Goal: Task Accomplishment & Management: Understand process/instructions

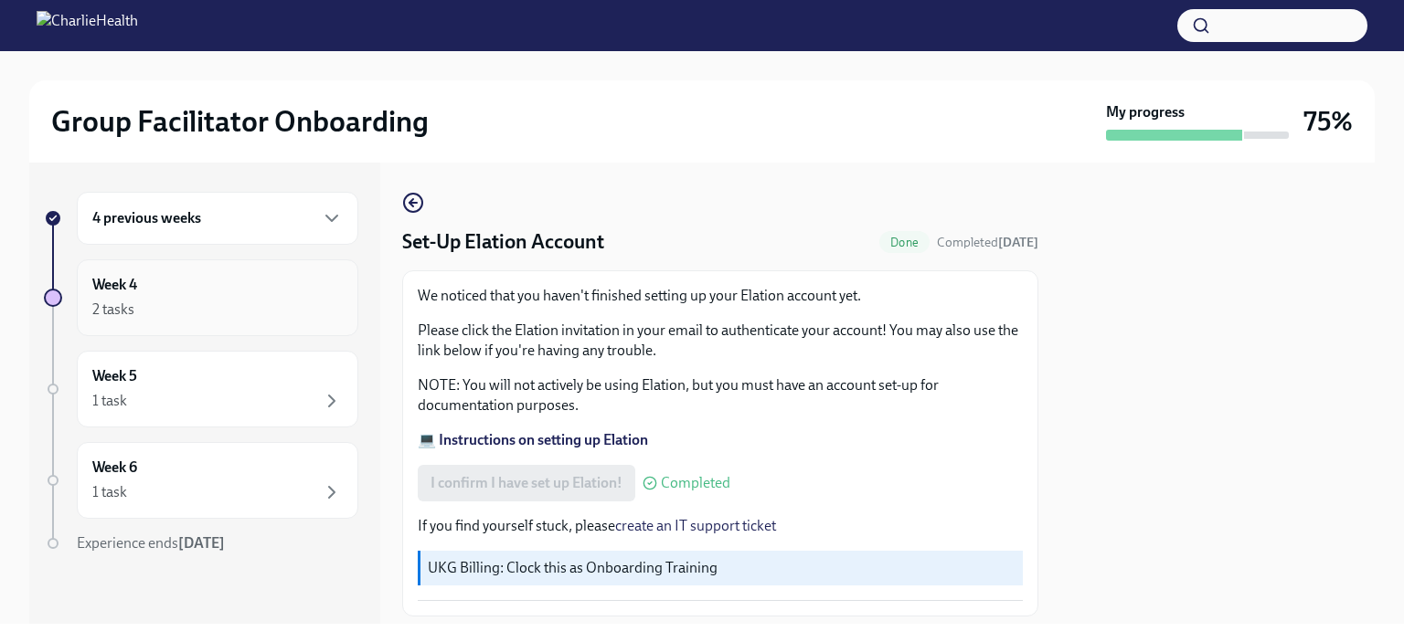
click at [247, 270] on div "Week 4 2 tasks" at bounding box center [217, 298] width 281 height 77
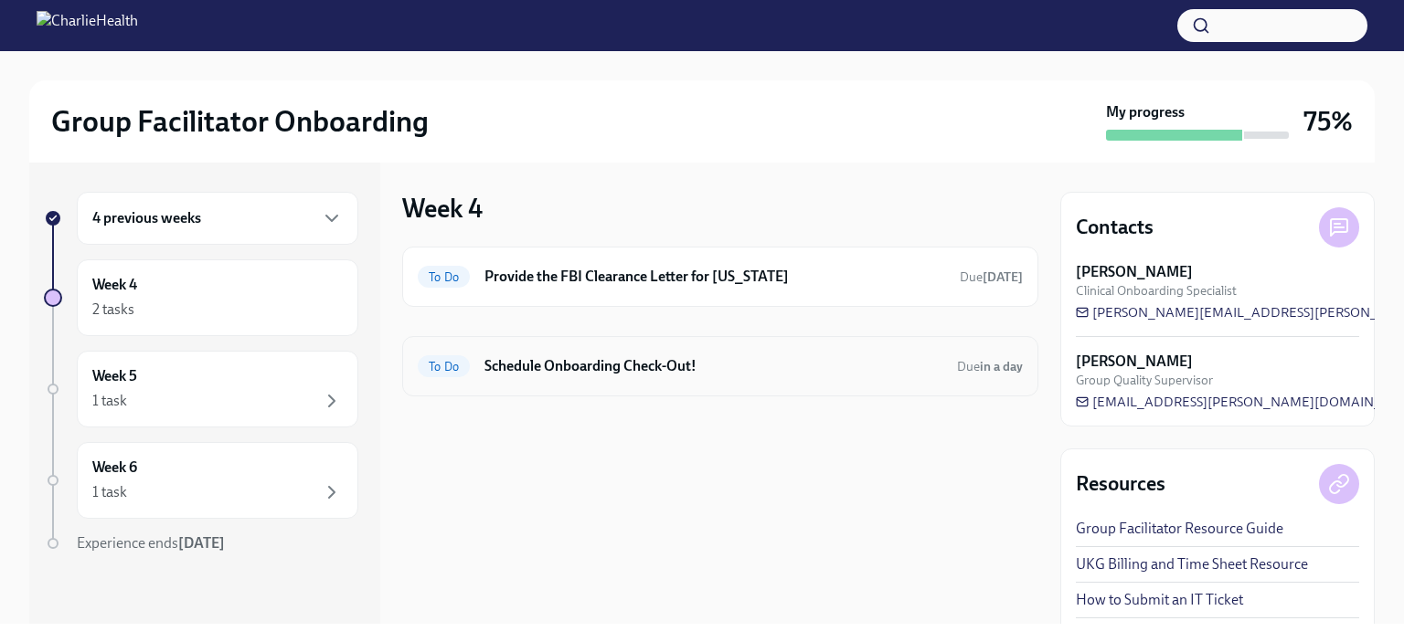
click at [674, 368] on h6 "Schedule Onboarding Check-Out!" at bounding box center [713, 366] width 458 height 20
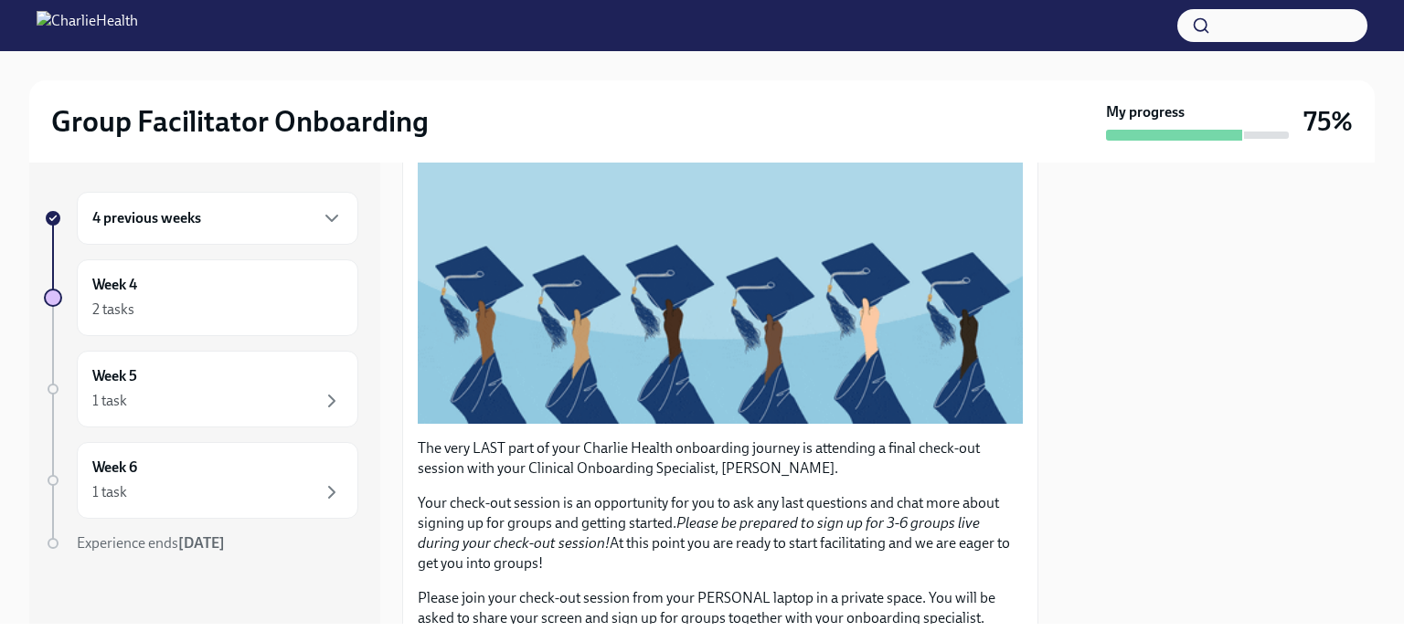
scroll to position [450, 0]
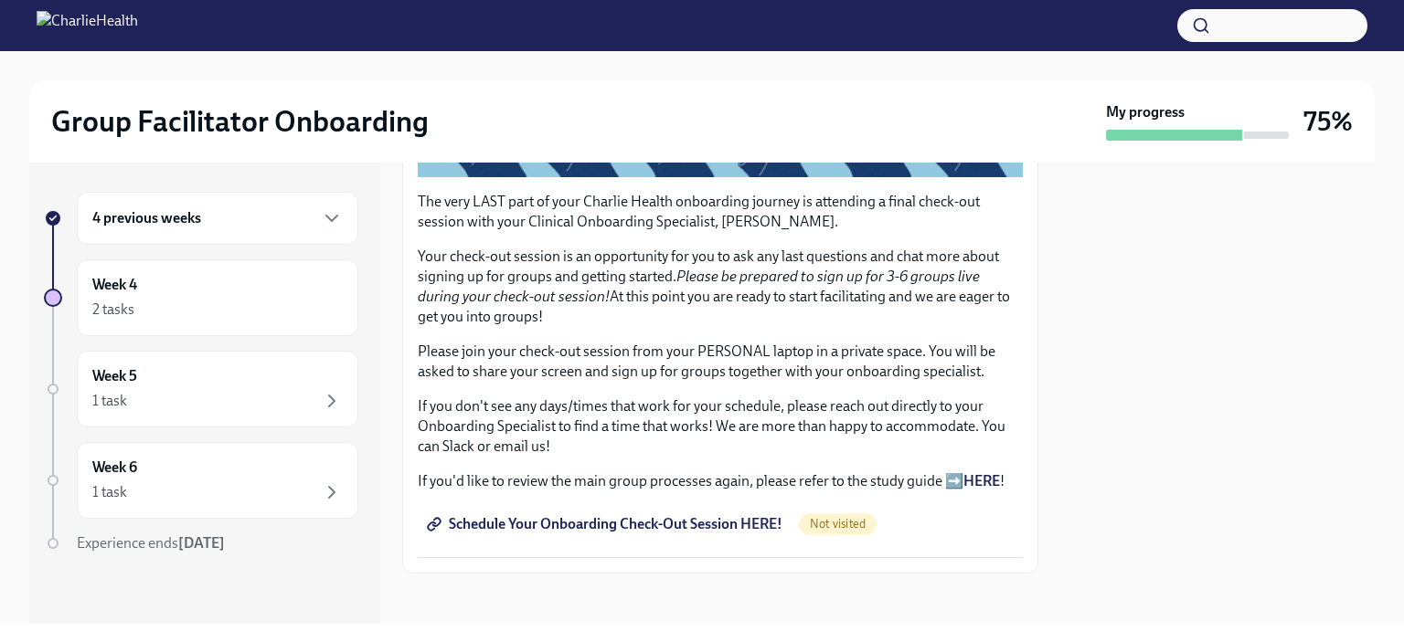
click at [975, 475] on strong "HERE" at bounding box center [981, 480] width 37 height 17
click at [594, 415] on p "If you don't see any days/times that work for your schedule, please reach out d…" at bounding box center [720, 427] width 605 height 60
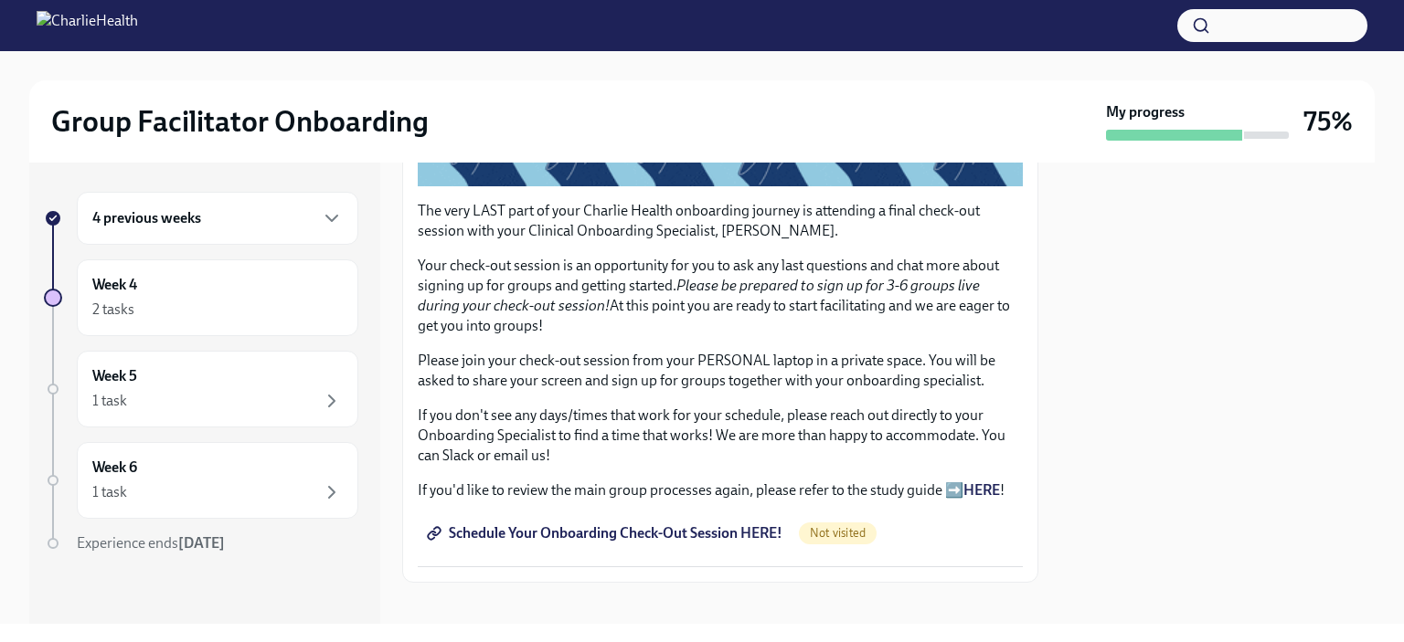
scroll to position [435, 0]
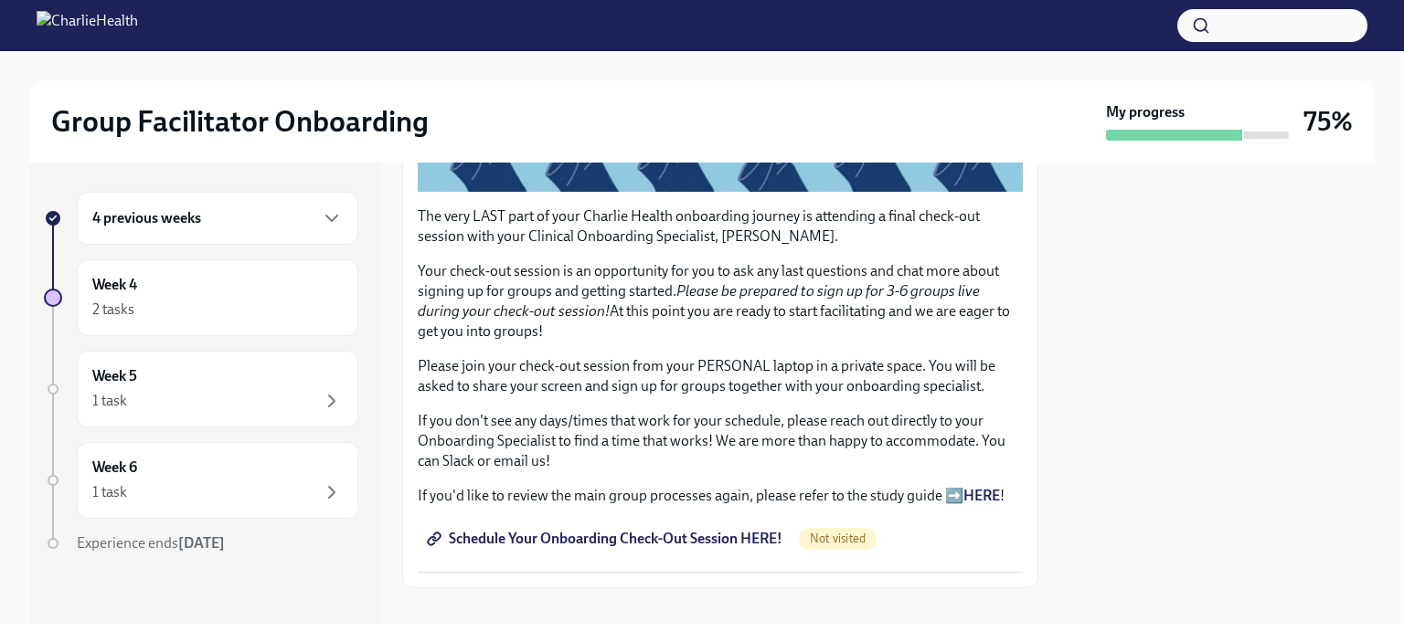
click at [547, 536] on span "Schedule Your Onboarding Check-Out Session HERE!" at bounding box center [606, 539] width 352 height 18
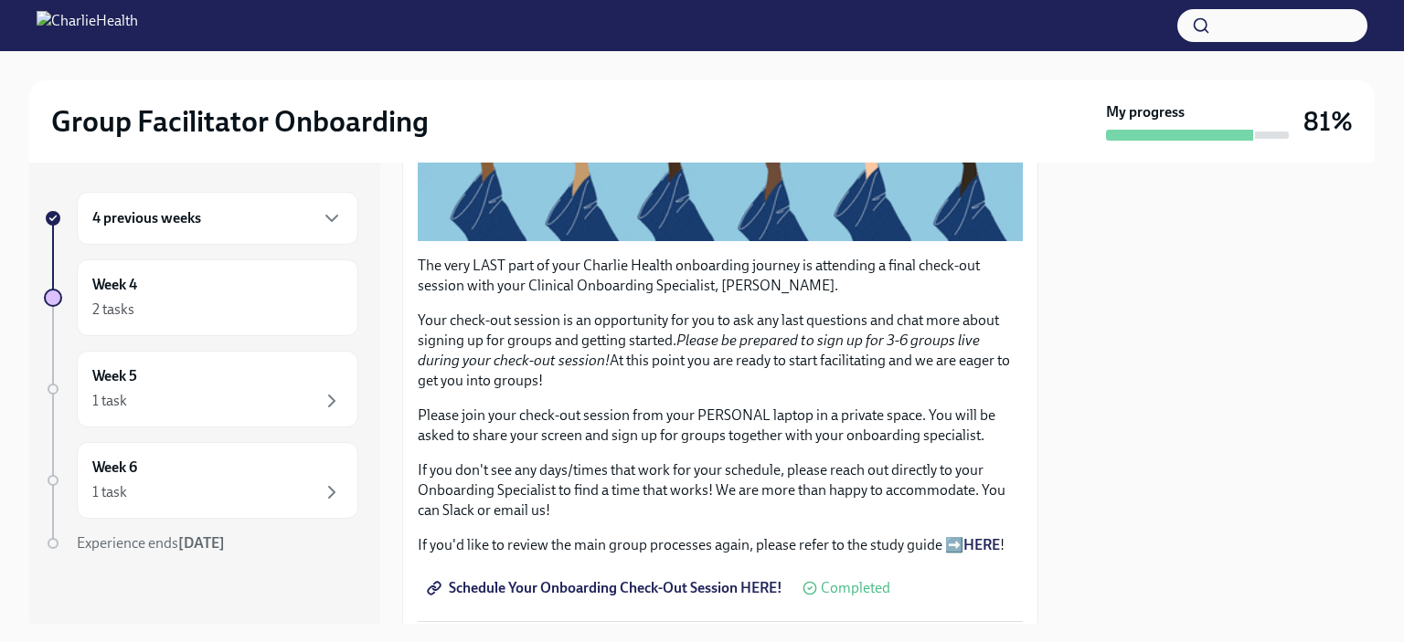
scroll to position [450, 0]
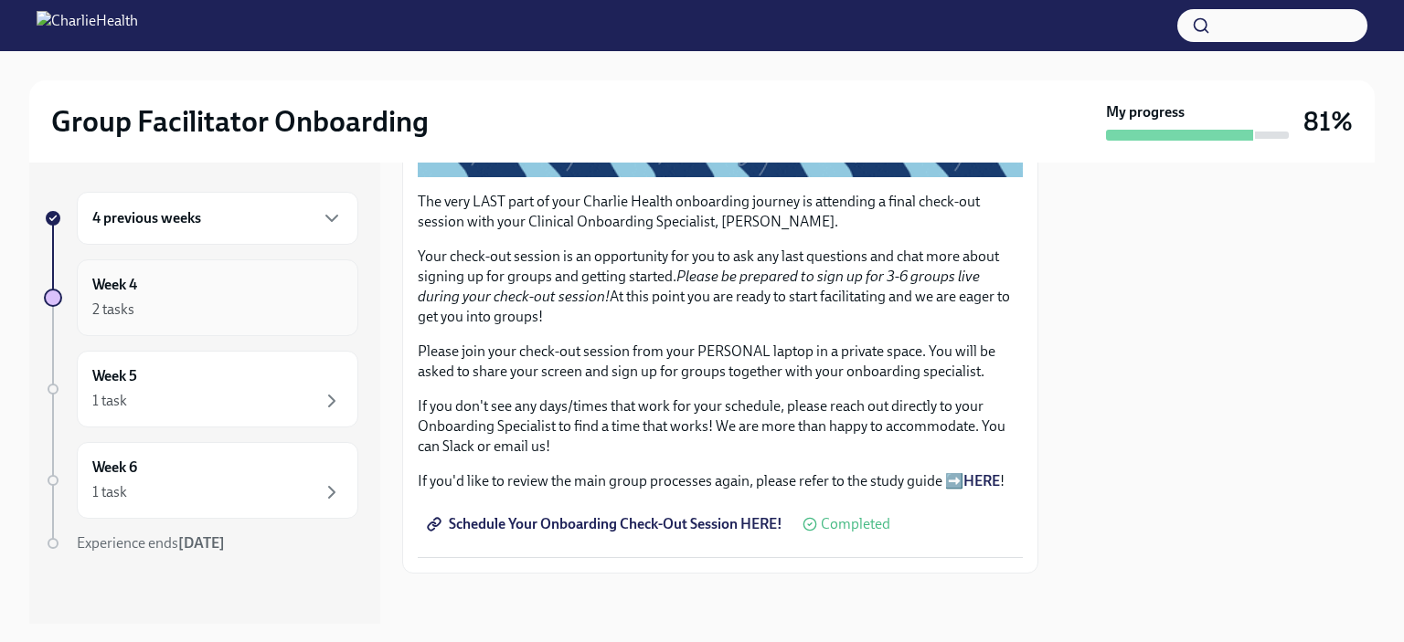
click at [324, 292] on div "Week 4 2 tasks" at bounding box center [217, 298] width 250 height 46
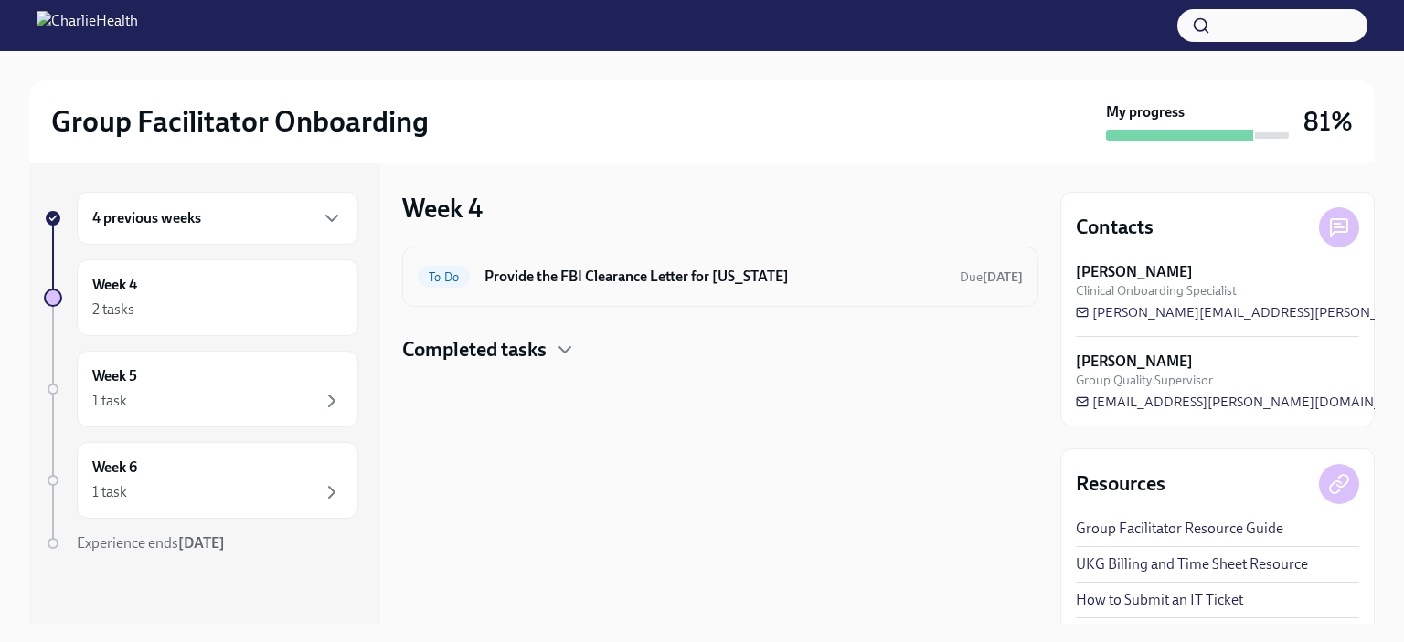
click at [593, 292] on div "To Do Provide the FBI Clearance Letter for [US_STATE] Due [DATE]" at bounding box center [720, 277] width 636 height 60
click at [595, 279] on h6 "Provide the FBI Clearance Letter for [US_STATE]" at bounding box center [714, 277] width 461 height 20
